Goal: Find specific page/section: Find specific page/section

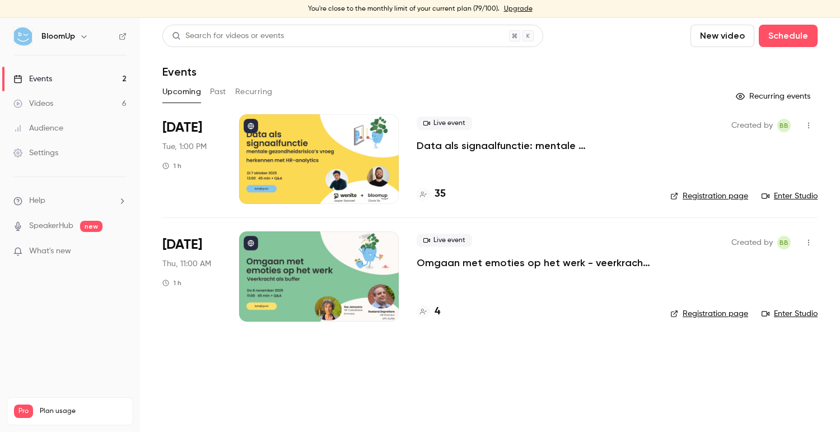
click at [211, 96] on button "Past" at bounding box center [218, 92] width 16 height 18
